Goal: Transaction & Acquisition: Book appointment/travel/reservation

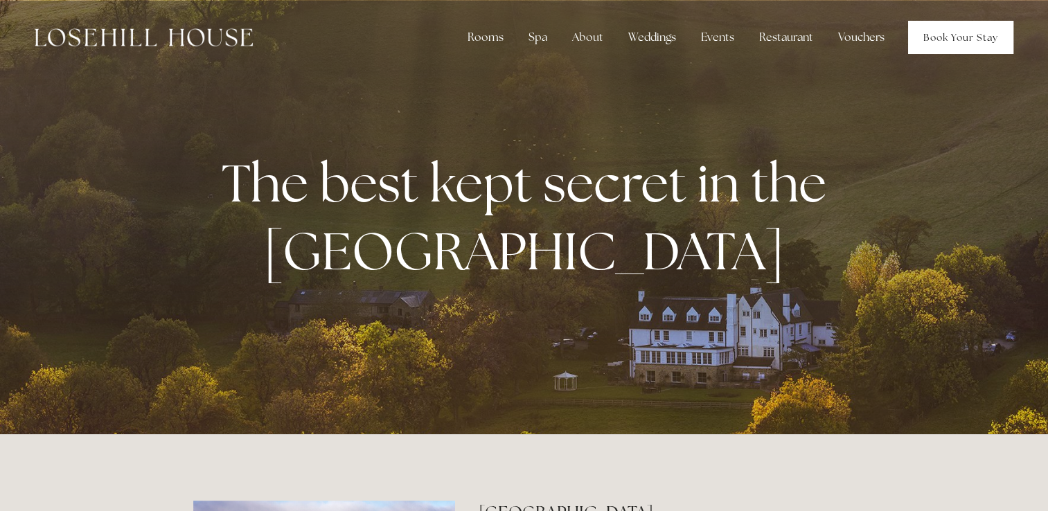
drag, startPoint x: 968, startPoint y: 34, endPoint x: 950, endPoint y: 40, distance: 19.1
click at [968, 35] on link "Book Your Stay" at bounding box center [960, 37] width 105 height 33
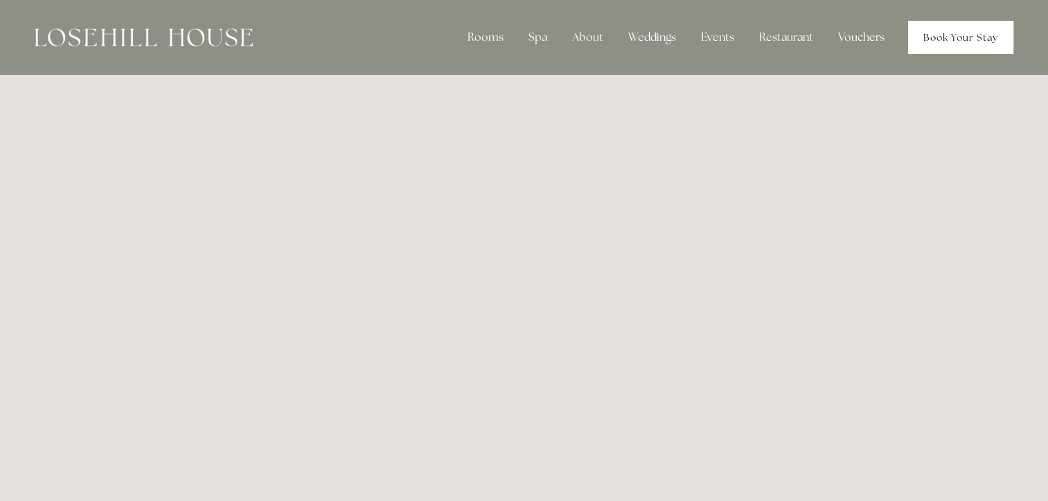
click at [960, 31] on link "Book Your Stay" at bounding box center [960, 37] width 105 height 33
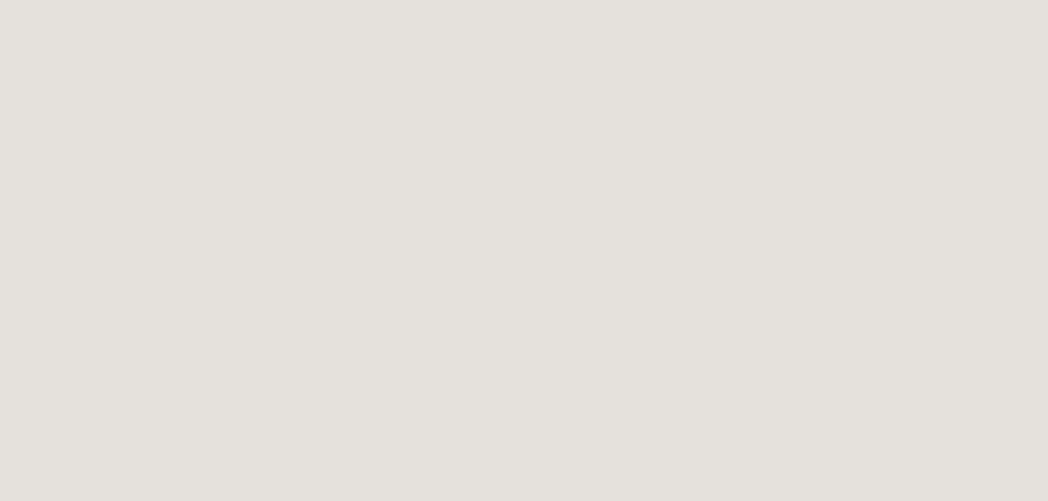
scroll to position [75, 0]
